Goal: Task Accomplishment & Management: Complete application form

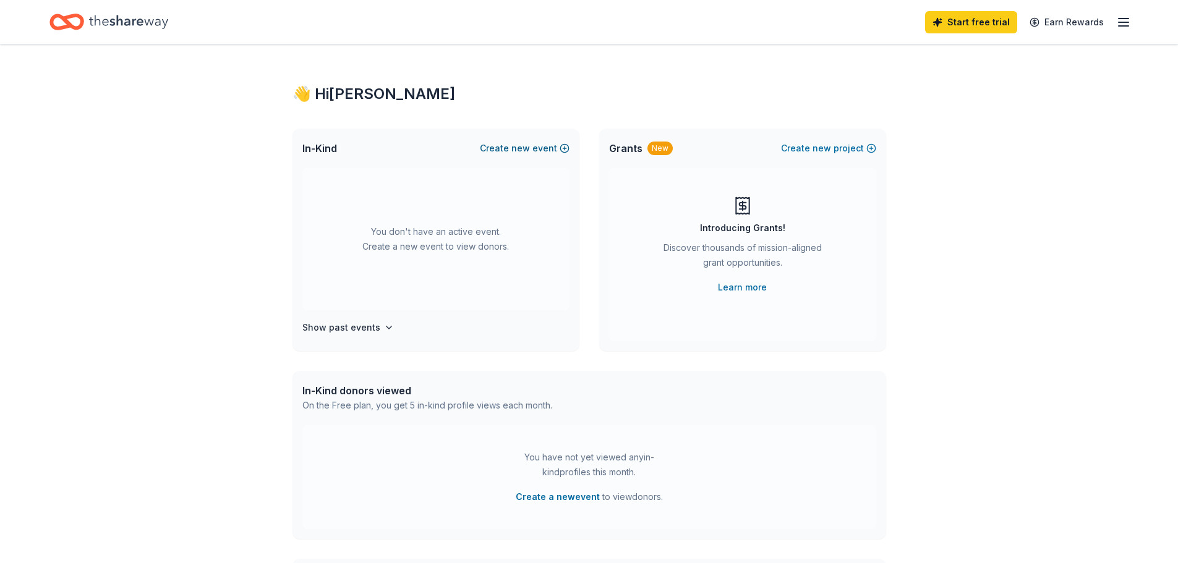
click at [506, 148] on button "Create new event" at bounding box center [525, 148] width 90 height 15
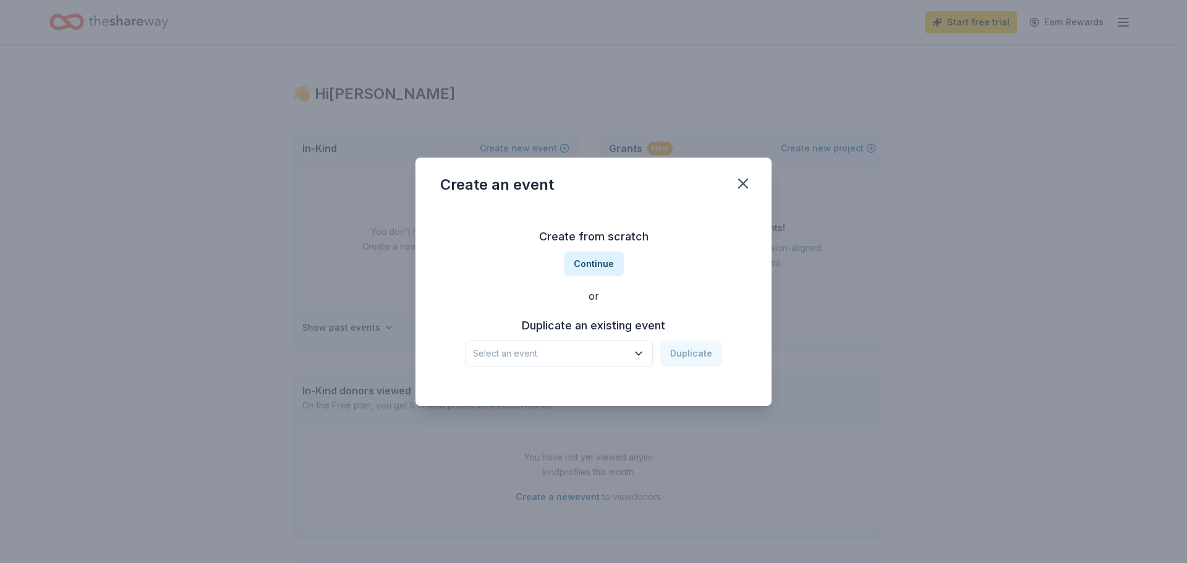
click at [607, 361] on button "Select an event" at bounding box center [559, 354] width 188 height 26
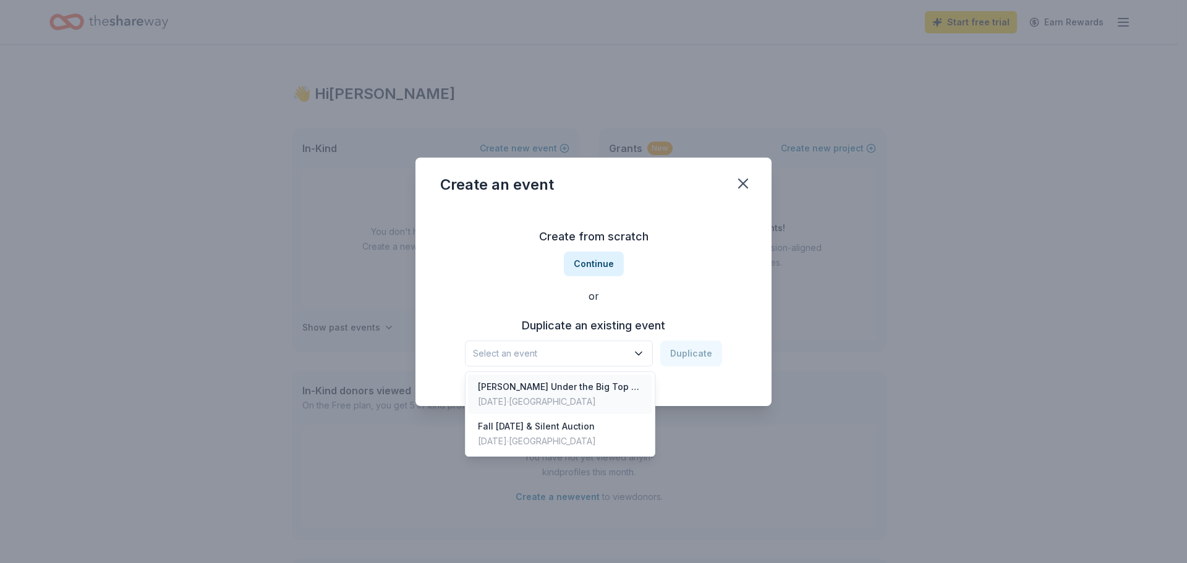
click at [584, 401] on div "Nov 16, 2024 · TX" at bounding box center [560, 401] width 164 height 15
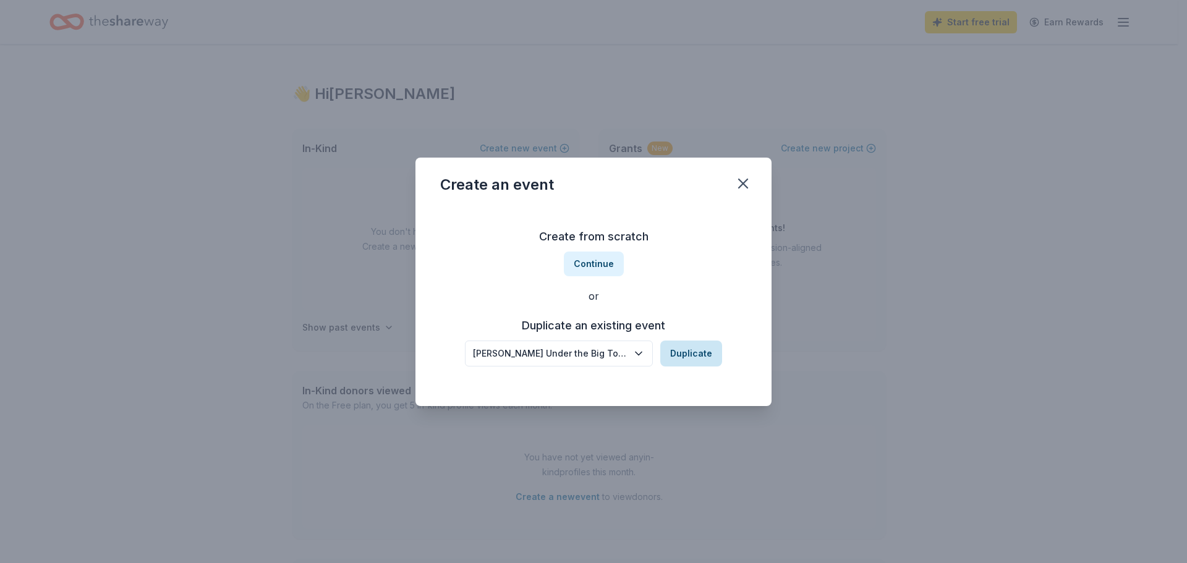
click at [674, 357] on button "Duplicate" at bounding box center [691, 354] width 62 height 26
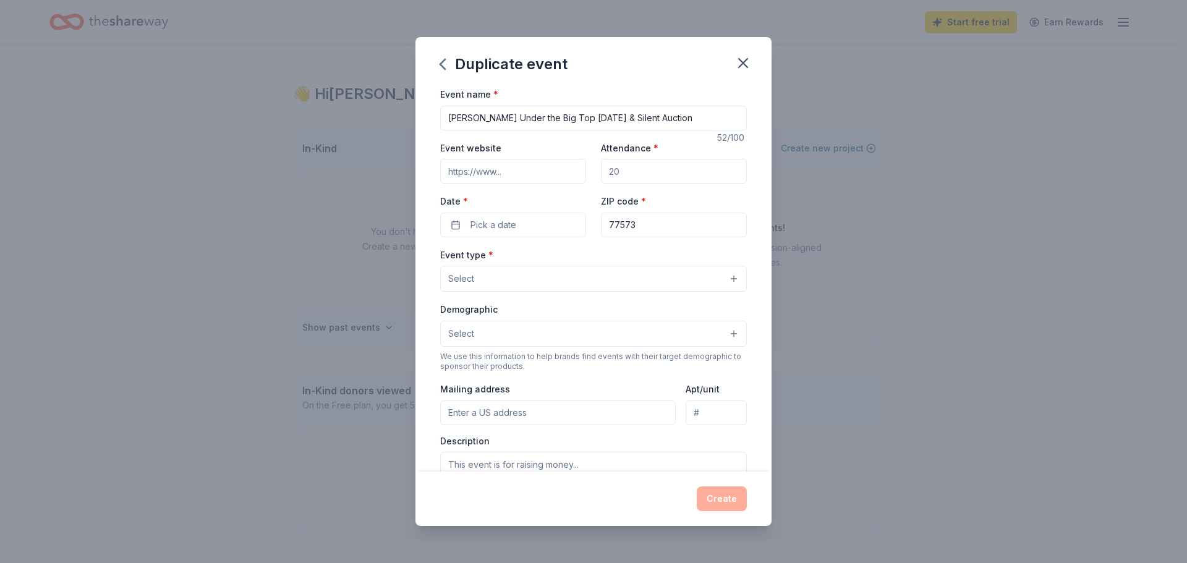
drag, startPoint x: 566, startPoint y: 119, endPoint x: 489, endPoint y: 119, distance: 76.6
click at [489, 119] on input "Ferguson Under the Big Top Carnival & Silent Auction" at bounding box center [593, 118] width 307 height 25
type input "[PERSON_NAME] [DATE] & Silent Auction"
drag, startPoint x: 637, startPoint y: 176, endPoint x: 557, endPoint y: 176, distance: 79.7
click at [557, 176] on div "Event website Attendance * Date * Pick a date ZIP code * 77573" at bounding box center [593, 188] width 307 height 97
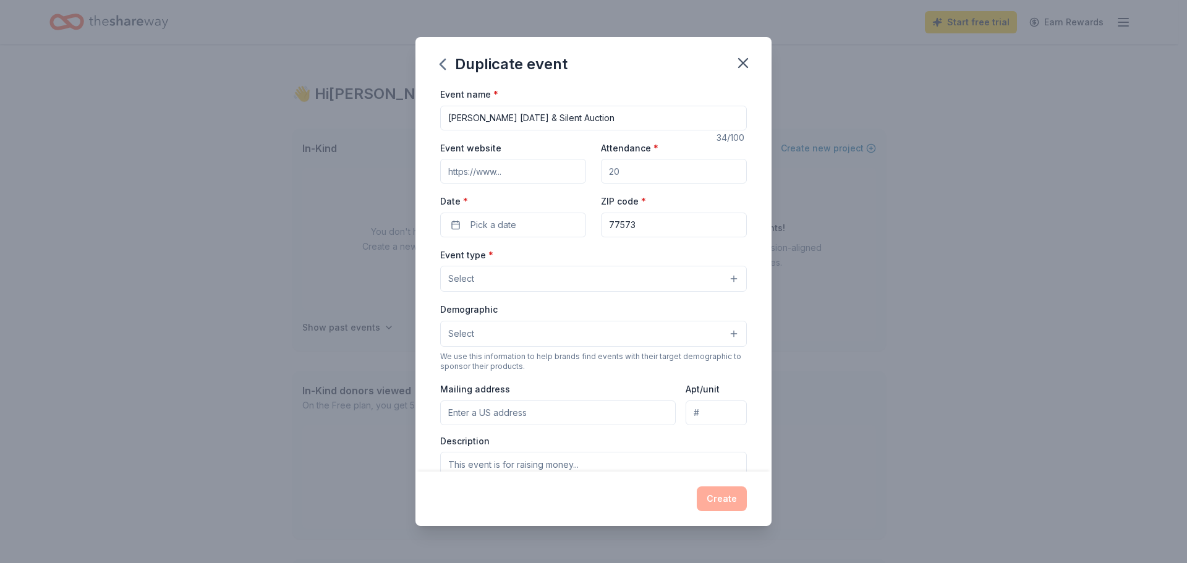
type input "0"
type input "300"
click at [540, 220] on button "Pick a date" at bounding box center [513, 225] width 146 height 25
click at [571, 255] on button "Go to next month" at bounding box center [577, 257] width 17 height 17
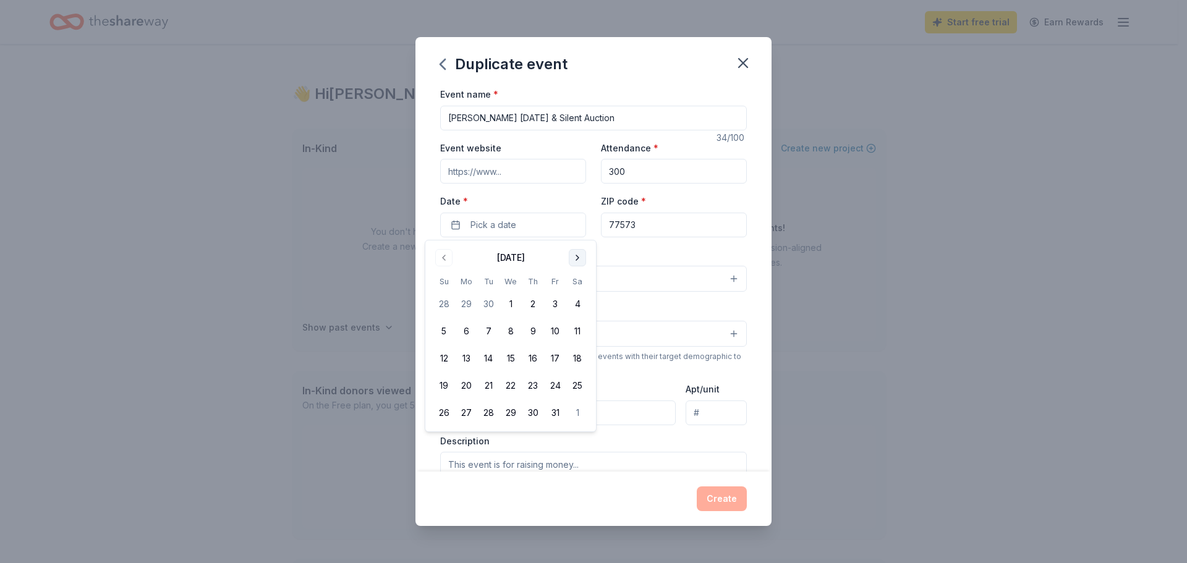
click at [584, 264] on button "Go to next month" at bounding box center [577, 257] width 17 height 17
click at [575, 357] on button "15" at bounding box center [577, 358] width 22 height 22
click at [611, 246] on div "Event name * Ferguson Carnival & Silent Auction 34 /100 Event website Attendanc…" at bounding box center [593, 372] width 307 height 571
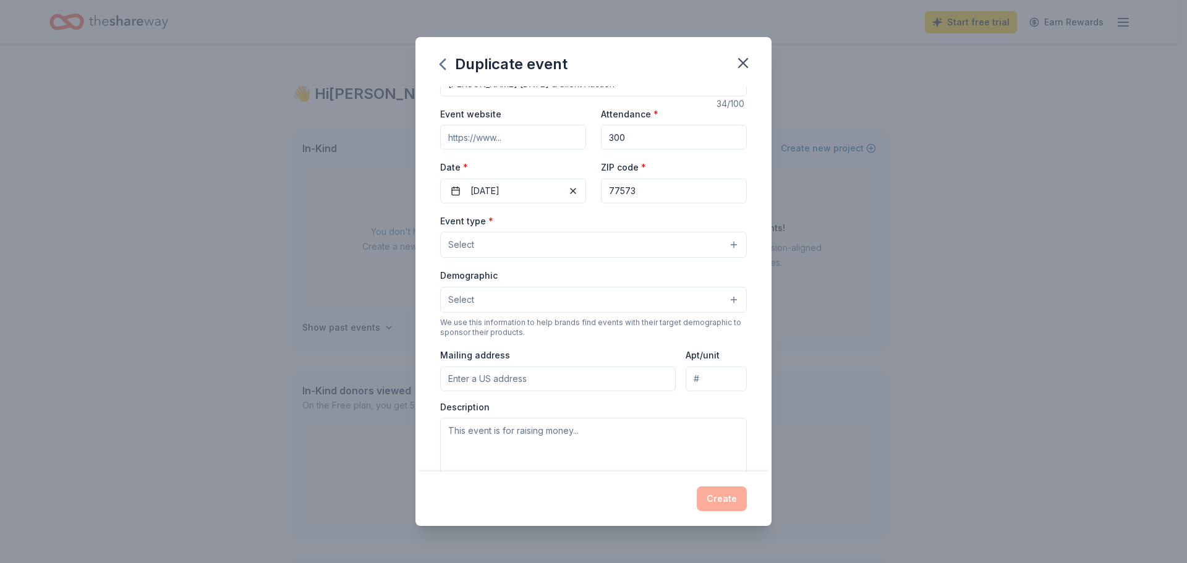
scroll to position [62, 0]
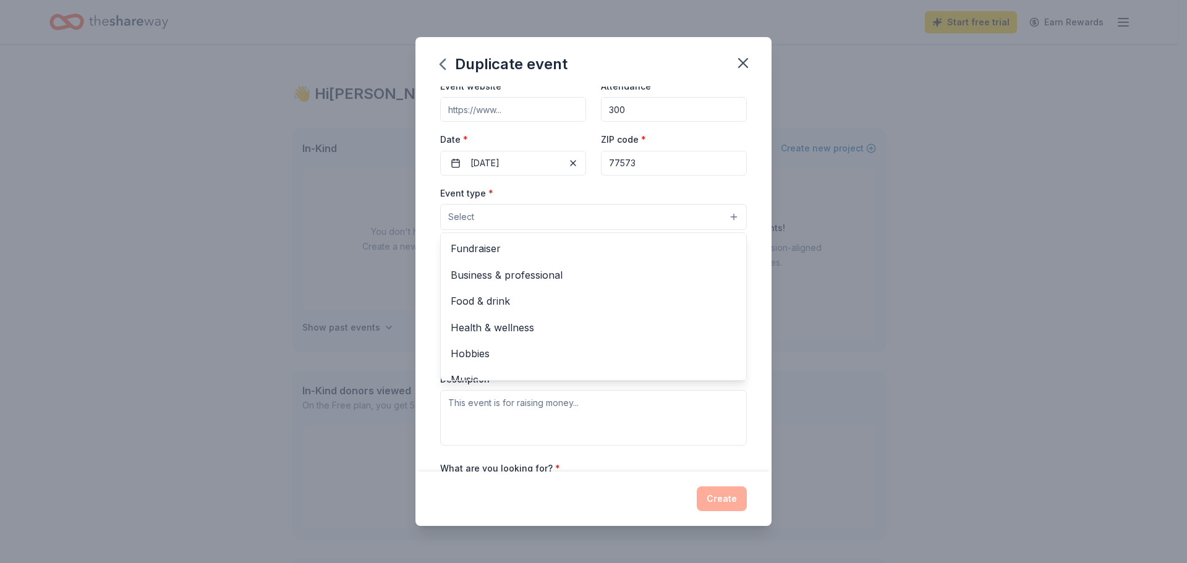
click at [614, 216] on button "Select" at bounding box center [593, 217] width 307 height 26
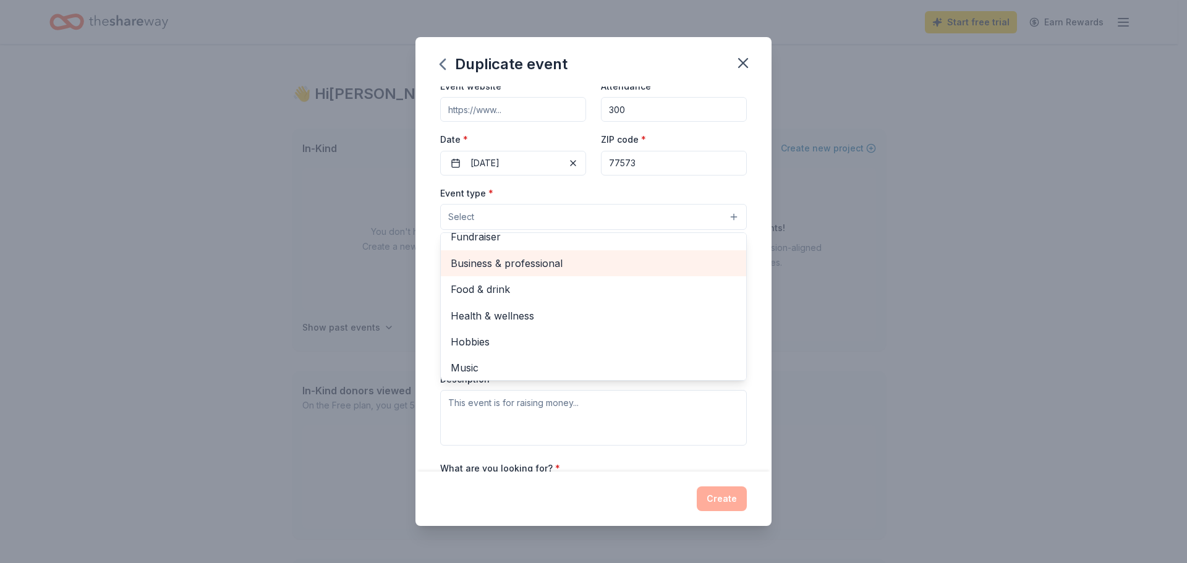
scroll to position [0, 0]
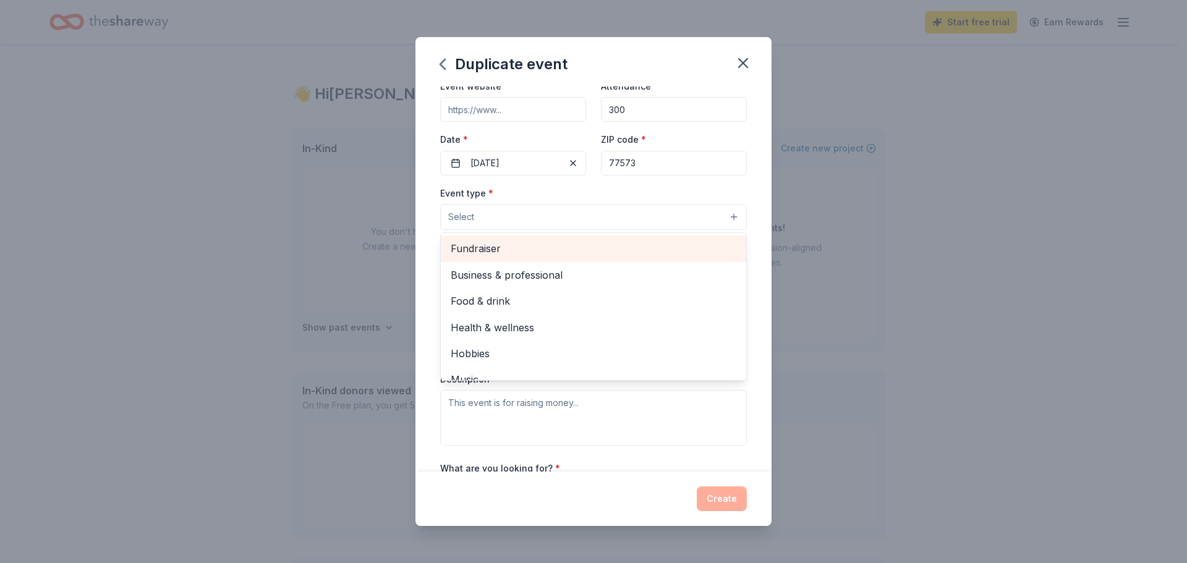
click at [606, 240] on div "Fundraiser" at bounding box center [593, 249] width 305 height 26
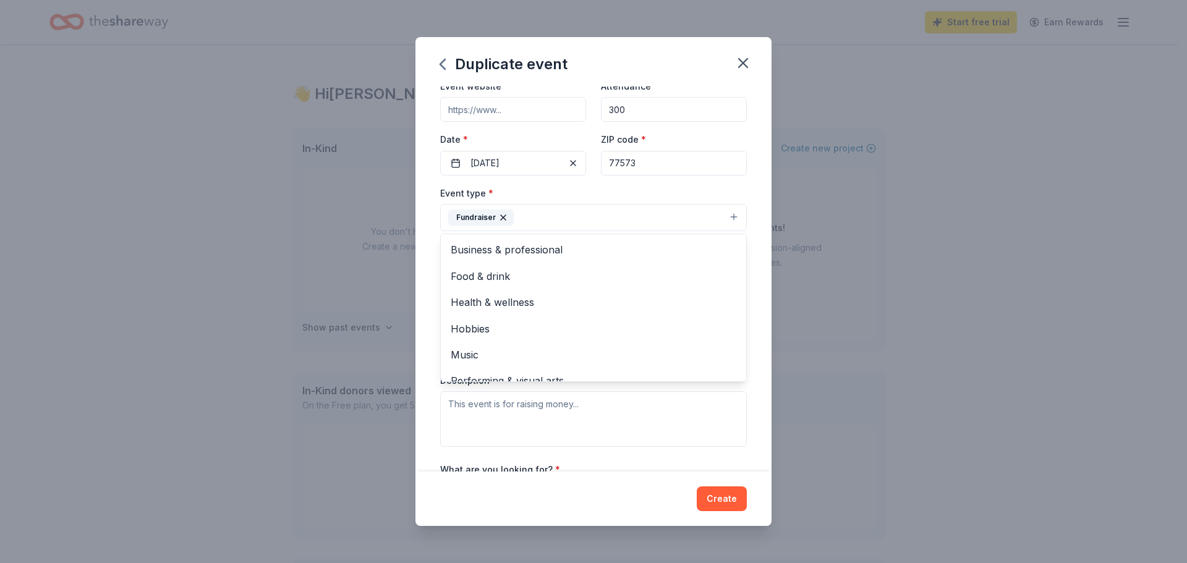
click at [750, 215] on div "Event name * Ferguson Carnival & Silent Auction 34 /100 Event website Attendanc…" at bounding box center [593, 279] width 356 height 385
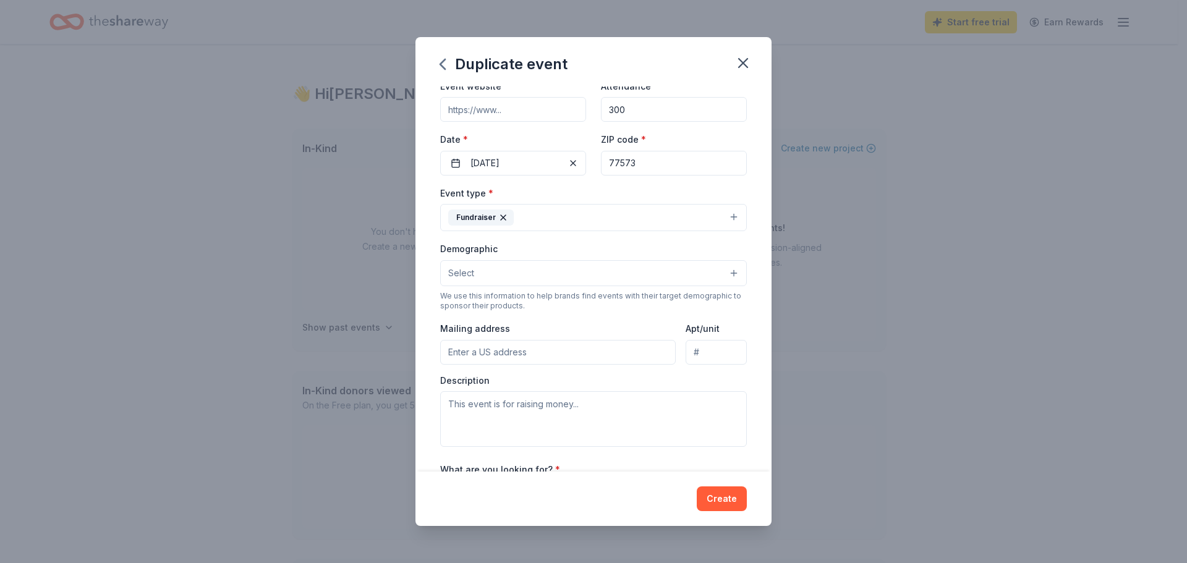
click at [718, 268] on button "Select" at bounding box center [593, 273] width 307 height 26
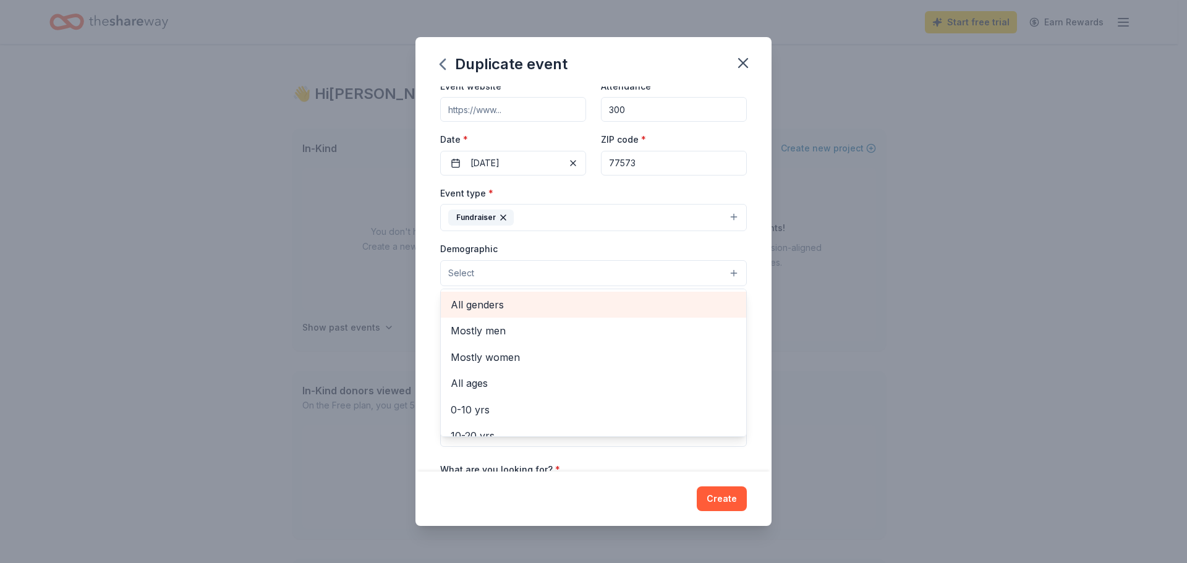
click at [590, 300] on span "All genders" at bounding box center [594, 305] width 286 height 16
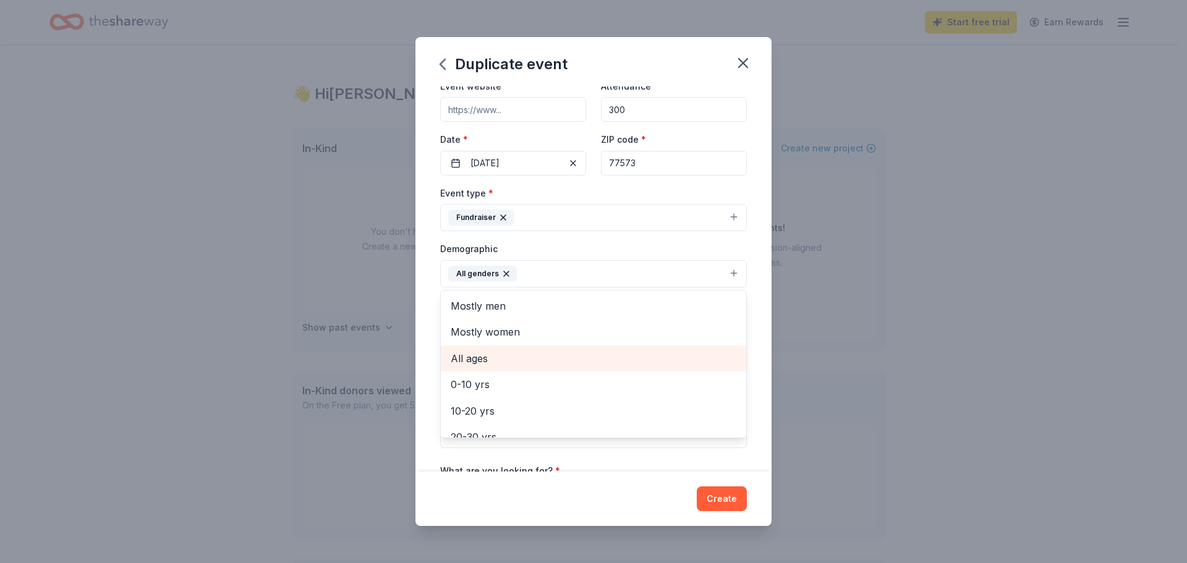
click at [548, 357] on span "All ages" at bounding box center [594, 358] width 286 height 16
click at [746, 284] on div "Event name * Ferguson Carnival & Silent Auction 34 /100 Event website Attendanc…" at bounding box center [593, 279] width 356 height 385
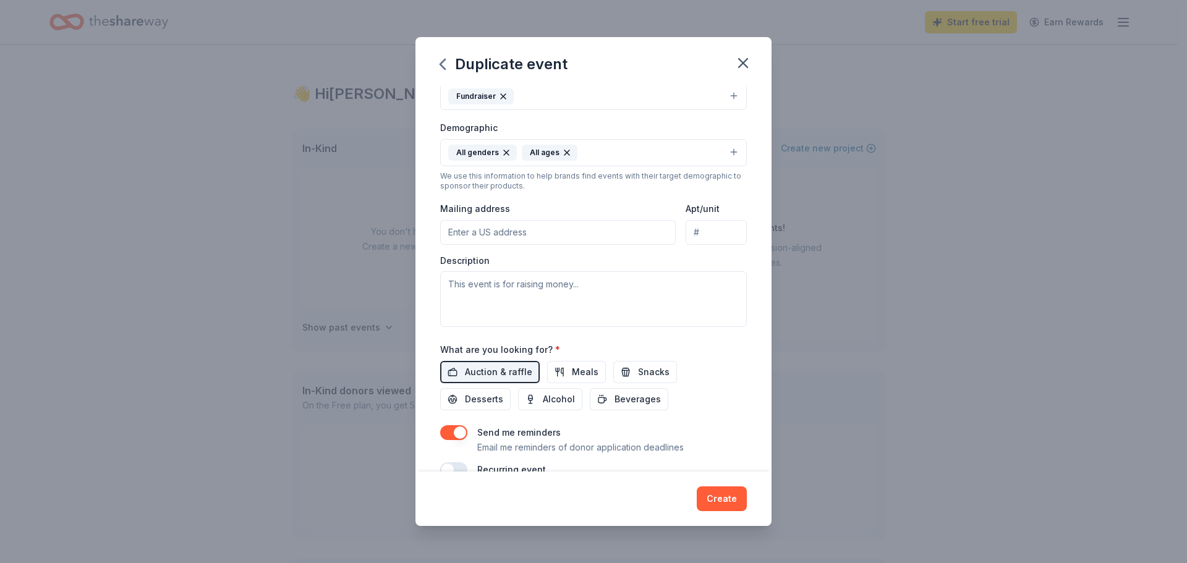
scroll to position [185, 0]
click at [645, 233] on input "Mailing address" at bounding box center [558, 230] width 236 height 25
type input "1910 Compass Rose Blvd."
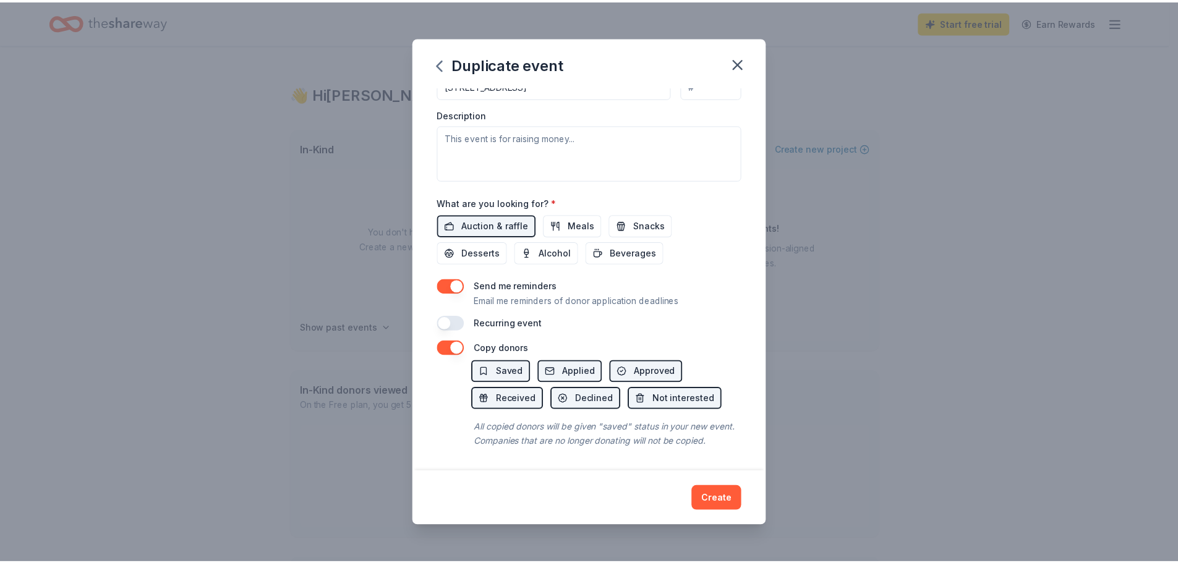
scroll to position [344, 0]
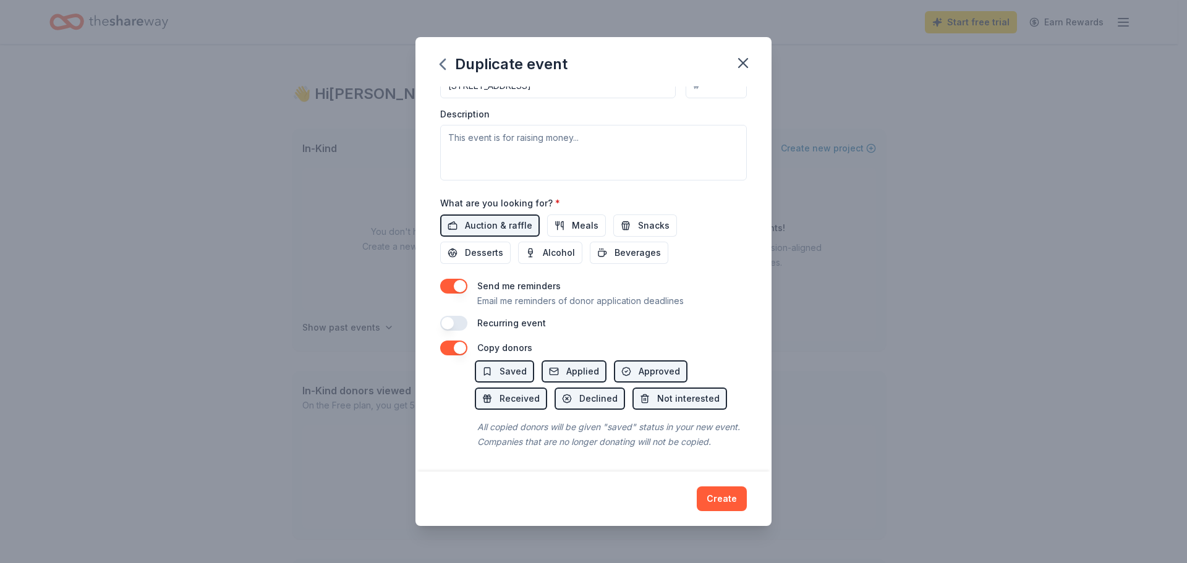
click at [462, 279] on button "button" at bounding box center [453, 286] width 27 height 15
click at [461, 341] on button "button" at bounding box center [453, 348] width 27 height 15
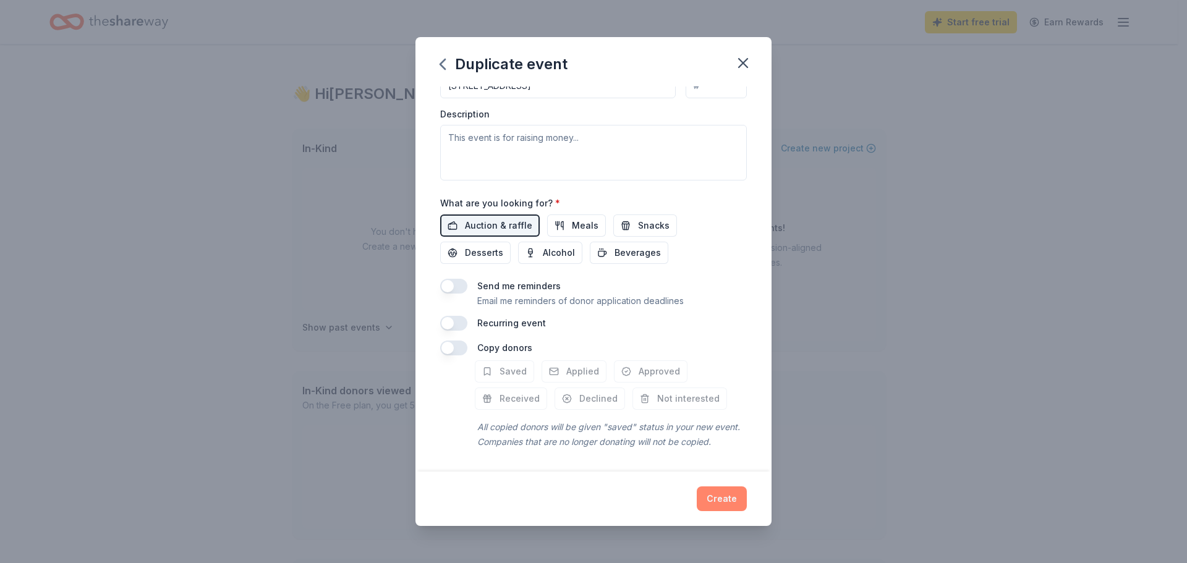
click at [718, 498] on button "Create" at bounding box center [722, 498] width 50 height 25
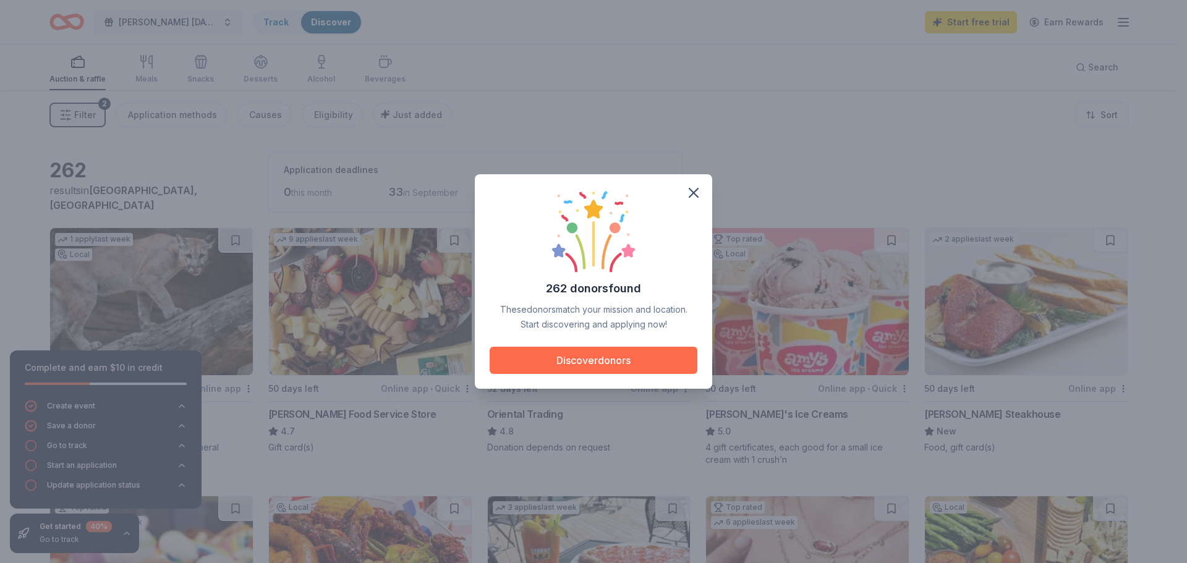
click at [660, 359] on button "Discover donors" at bounding box center [594, 360] width 208 height 27
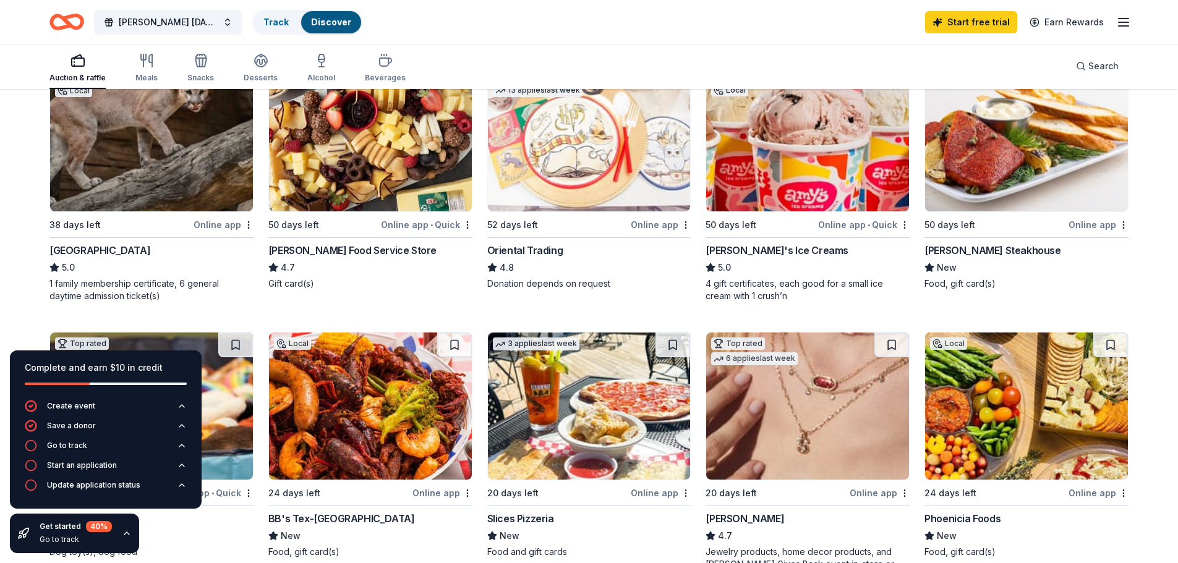
scroll to position [185, 0]
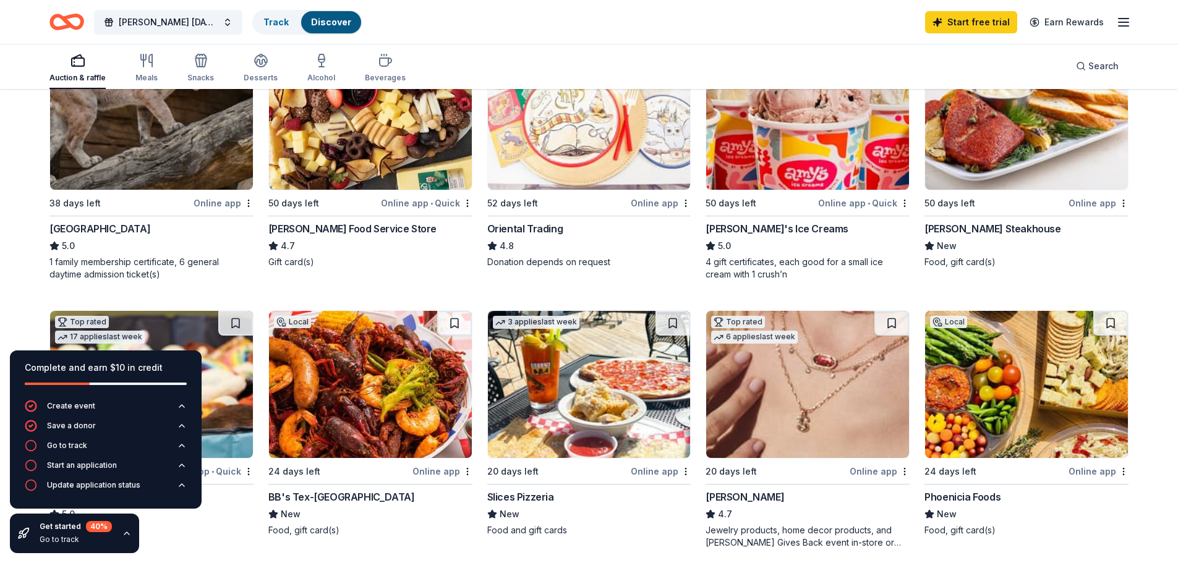
click at [1107, 203] on div "Online app" at bounding box center [1098, 202] width 60 height 15
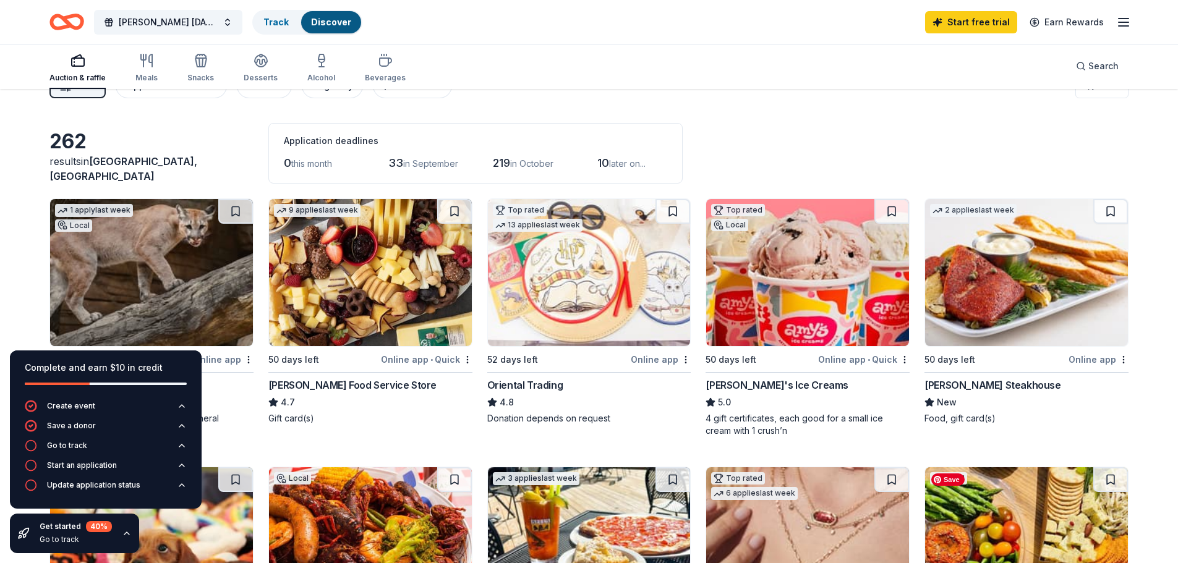
scroll to position [0, 0]
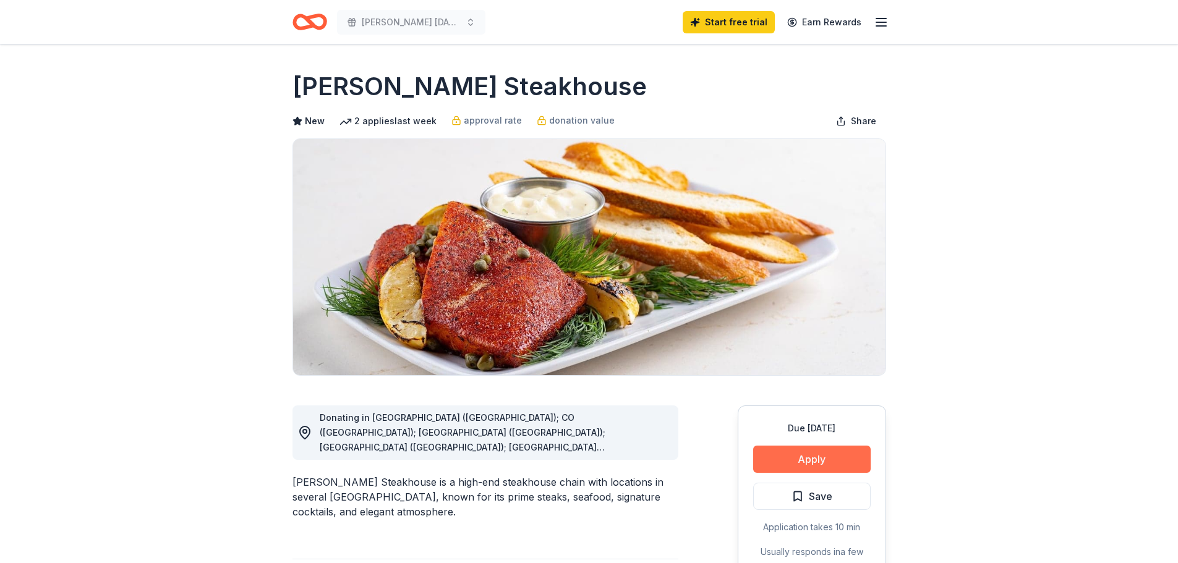
click at [797, 458] on button "Apply" at bounding box center [811, 459] width 117 height 27
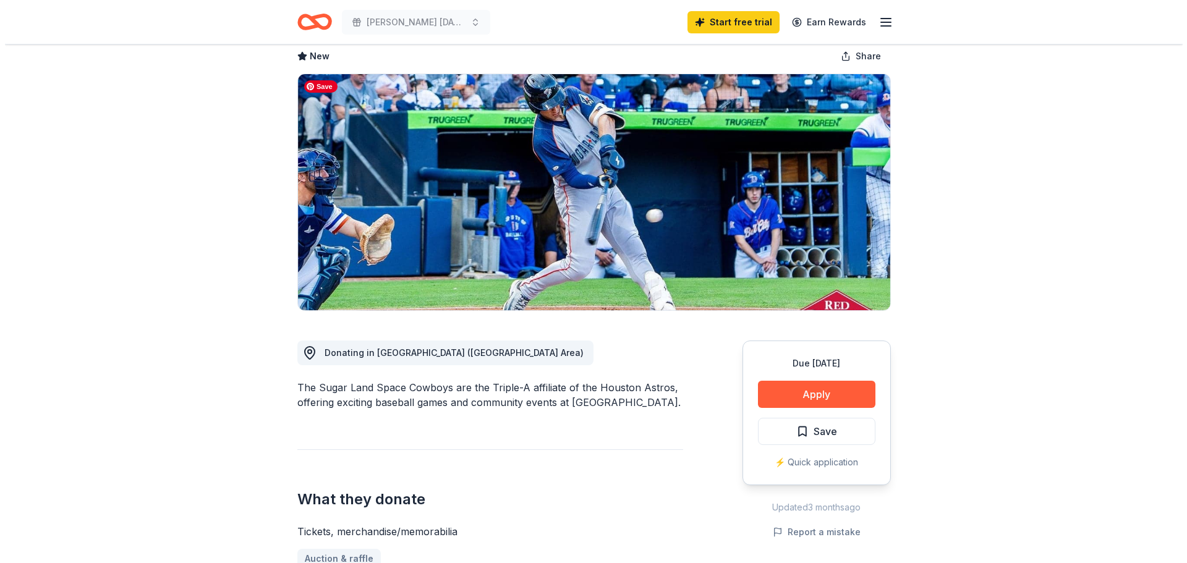
scroll to position [247, 0]
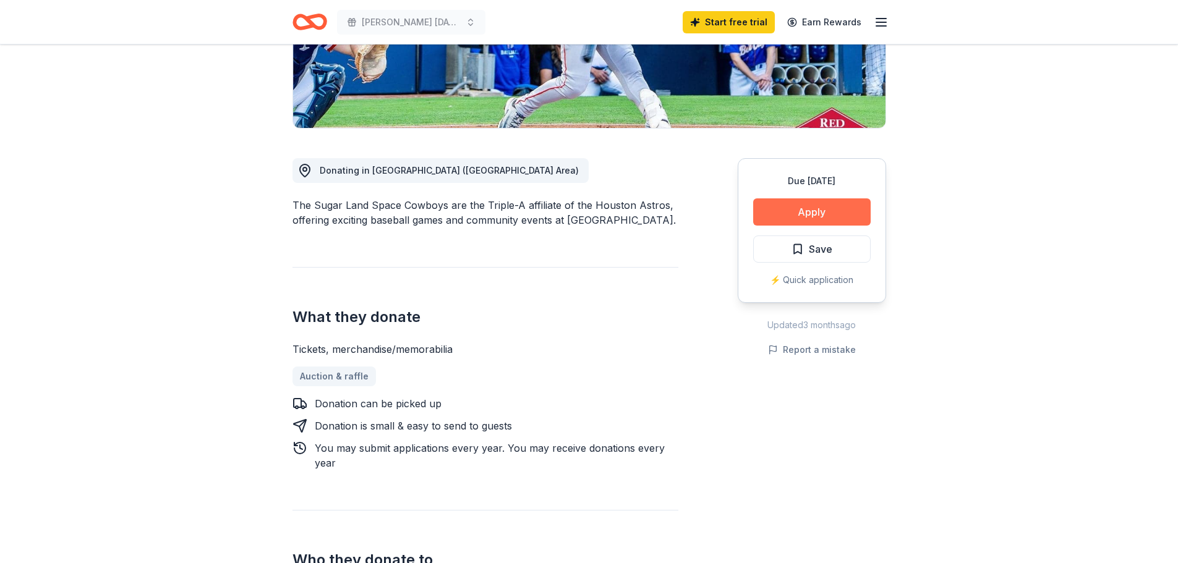
click at [773, 217] on button "Apply" at bounding box center [811, 211] width 117 height 27
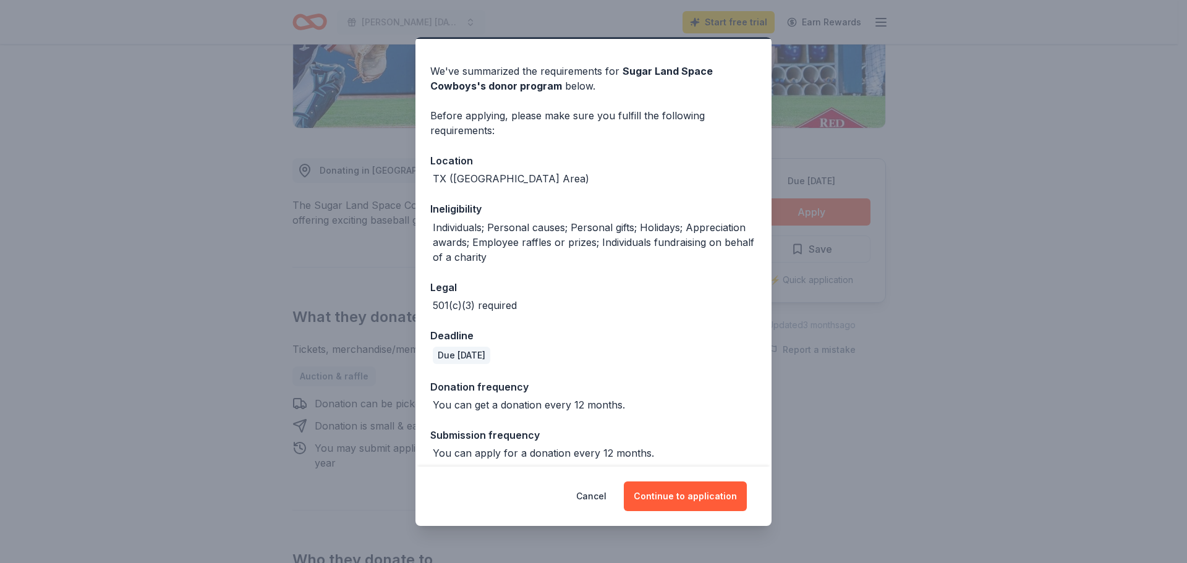
scroll to position [42, 0]
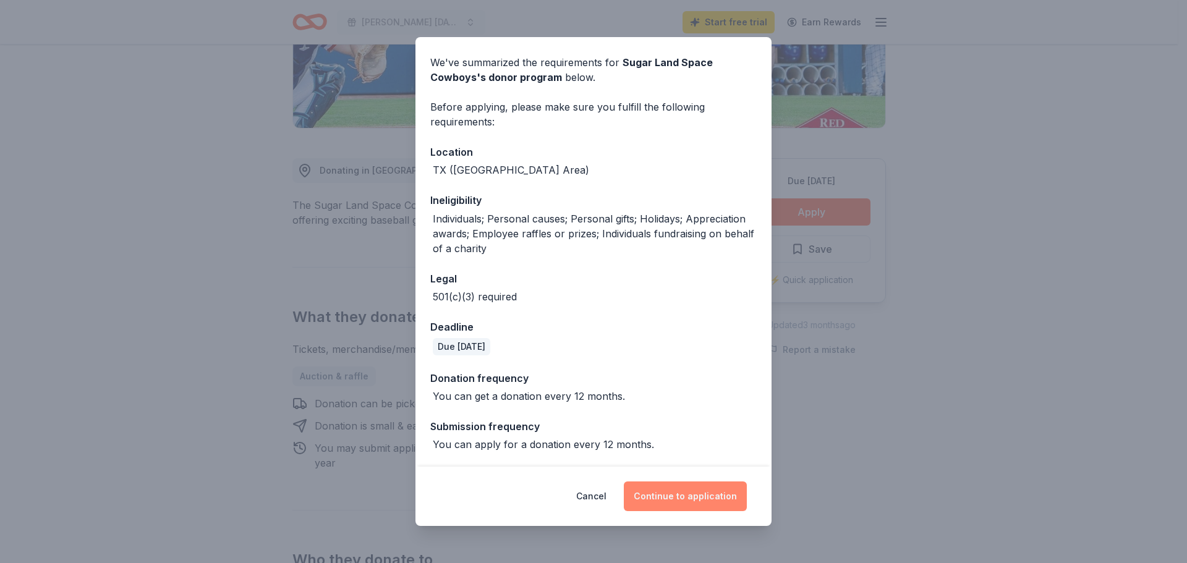
click at [665, 489] on button "Continue to application" at bounding box center [685, 497] width 123 height 30
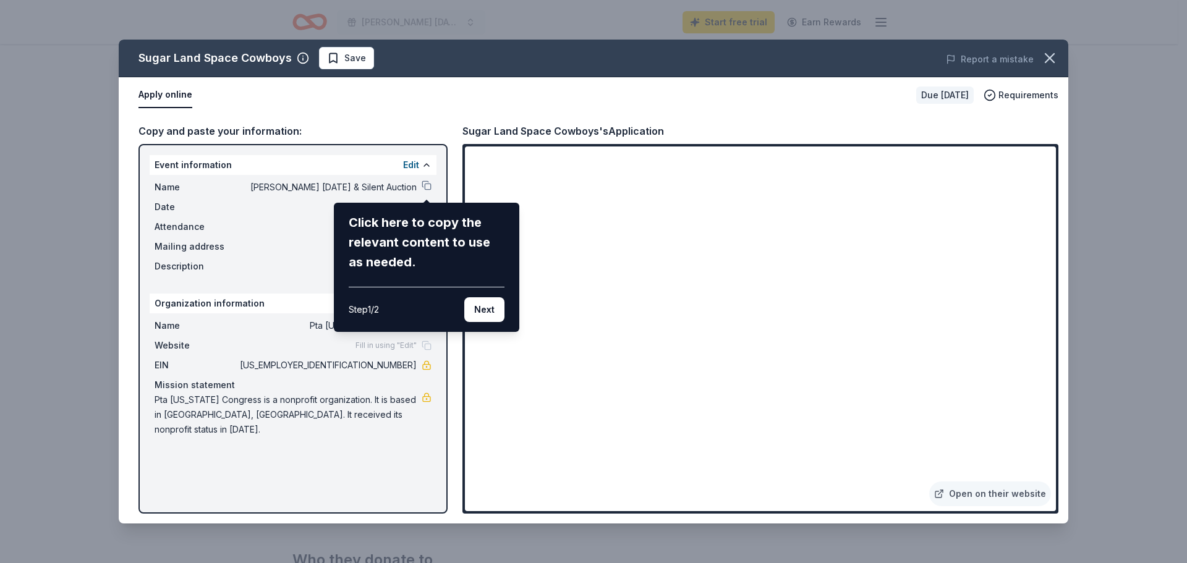
click at [281, 245] on div "Sugar Land Space Cowboys Save Report a mistake Apply online Due [DATE] Requirem…" at bounding box center [593, 282] width 949 height 484
click at [488, 310] on button "Next" at bounding box center [484, 309] width 40 height 25
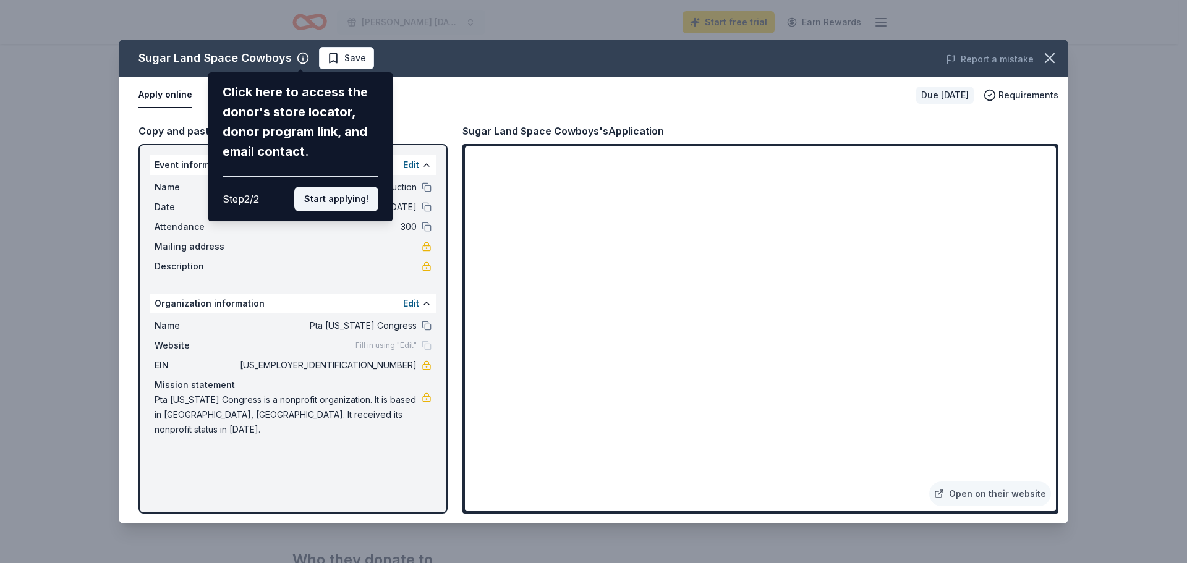
click at [352, 203] on button "Start applying!" at bounding box center [336, 199] width 84 height 25
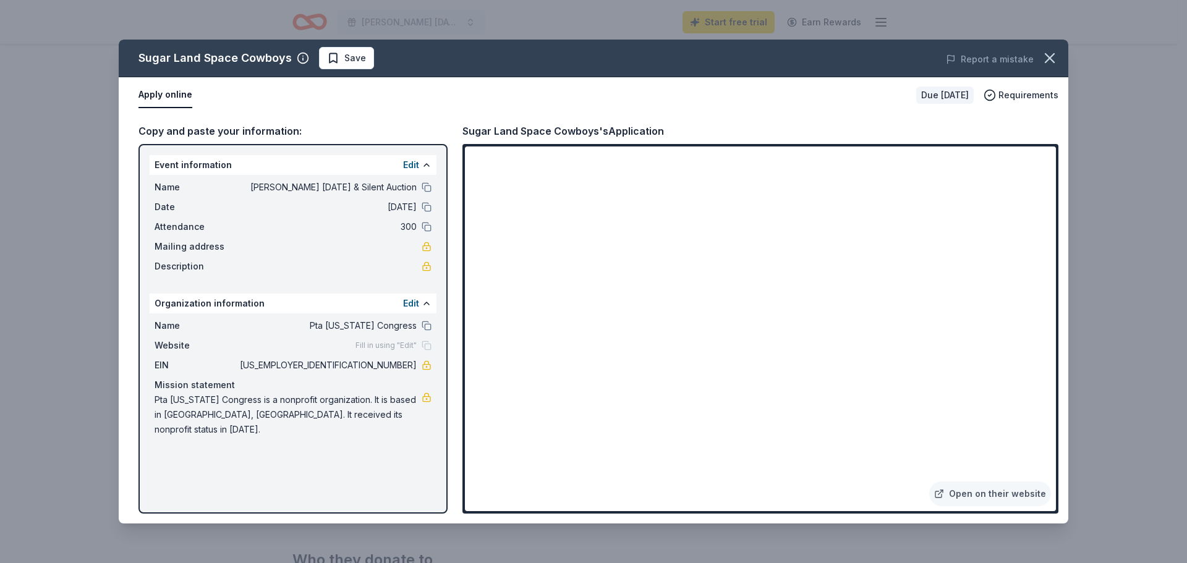
click at [1037, 469] on div "Sugar Land Space Cowboys Save Report a mistake Apply online Due [DATE] Requirem…" at bounding box center [593, 282] width 949 height 484
click at [1034, 467] on div "Sugar Land Space Cowboys Save Report a mistake Apply online Due [DATE] Requirem…" at bounding box center [593, 282] width 949 height 484
click at [983, 495] on link "Open on their website" at bounding box center [990, 494] width 122 height 25
